Goal: Task Accomplishment & Management: Manage account settings

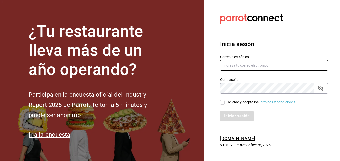
type input "[EMAIL_ADDRESS][DOMAIN_NAME]"
click at [223, 101] on input "He leído y acepto los Términos y condiciones." at bounding box center [222, 102] width 5 height 5
checkbox input "true"
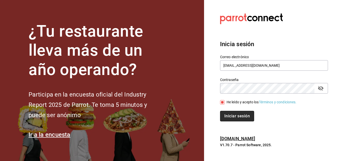
click at [229, 112] on button "Iniciar sesión" at bounding box center [237, 116] width 34 height 11
